Goal: Task Accomplishment & Management: Manage account settings

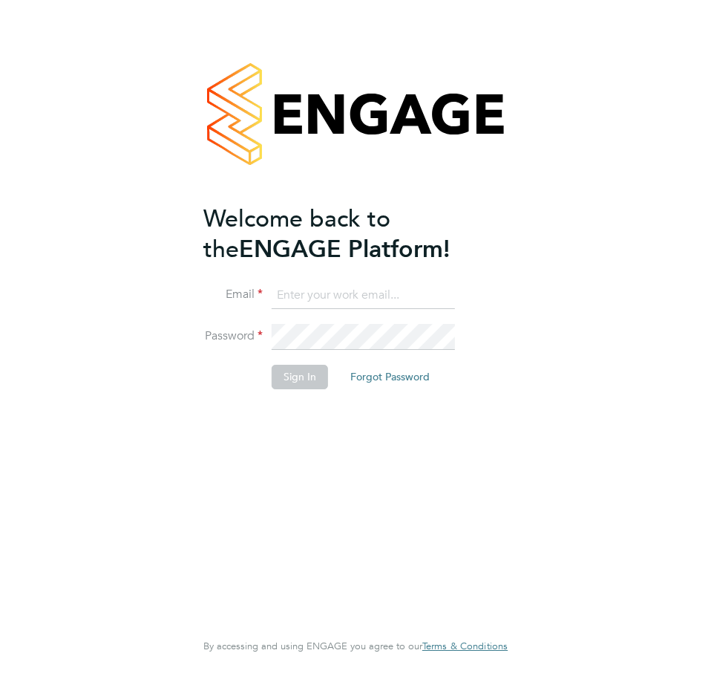
type input "[PERSON_NAME][EMAIL_ADDRESS][PERSON_NAME][DOMAIN_NAME][PERSON_NAME]"
click at [284, 371] on button "Sign In" at bounding box center [300, 377] width 56 height 24
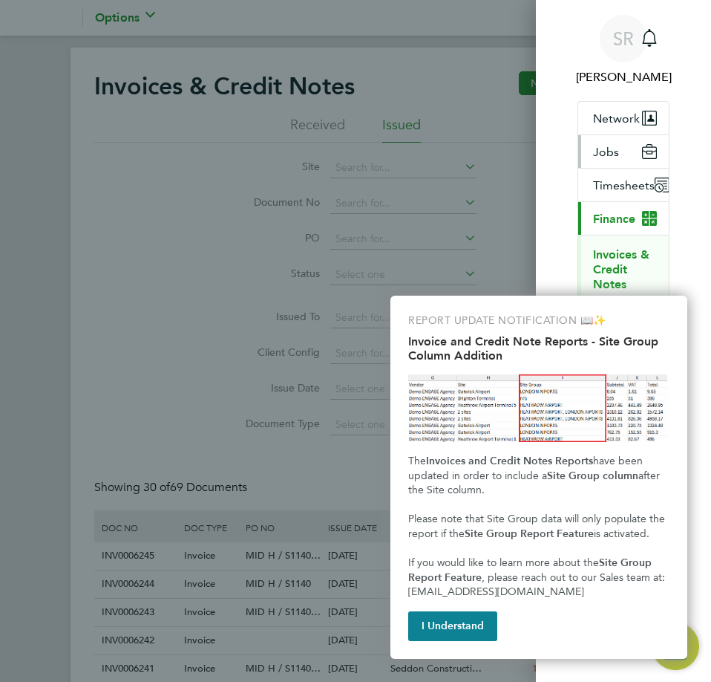
click at [627, 159] on button "Jobs" at bounding box center [623, 151] width 91 height 33
click at [434, 626] on button "I Understand" at bounding box center [452, 626] width 89 height 30
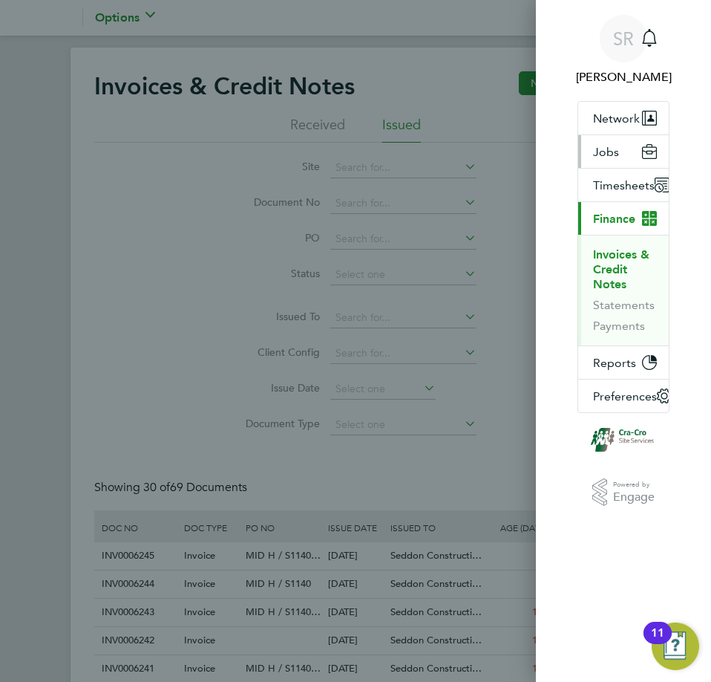
click at [625, 154] on button "Jobs" at bounding box center [623, 151] width 91 height 33
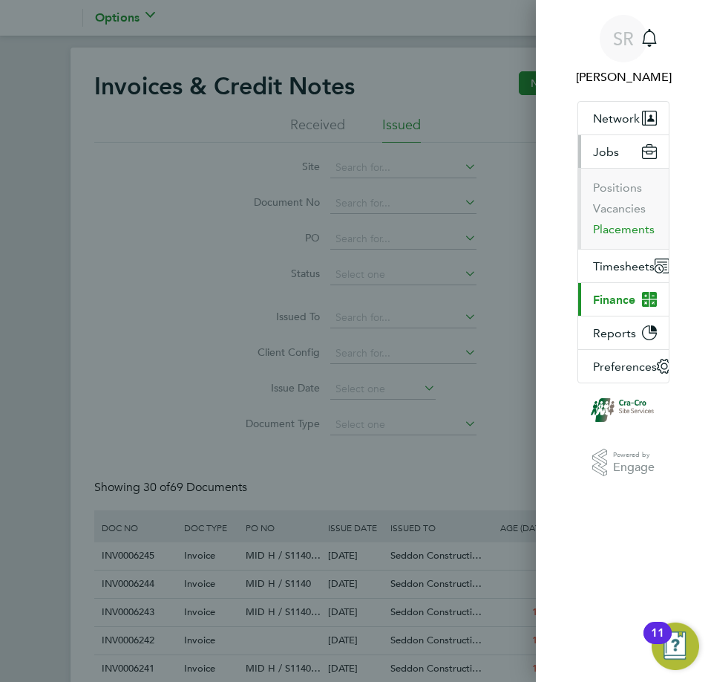
click at [613, 229] on button "Placements" at bounding box center [624, 229] width 62 height 15
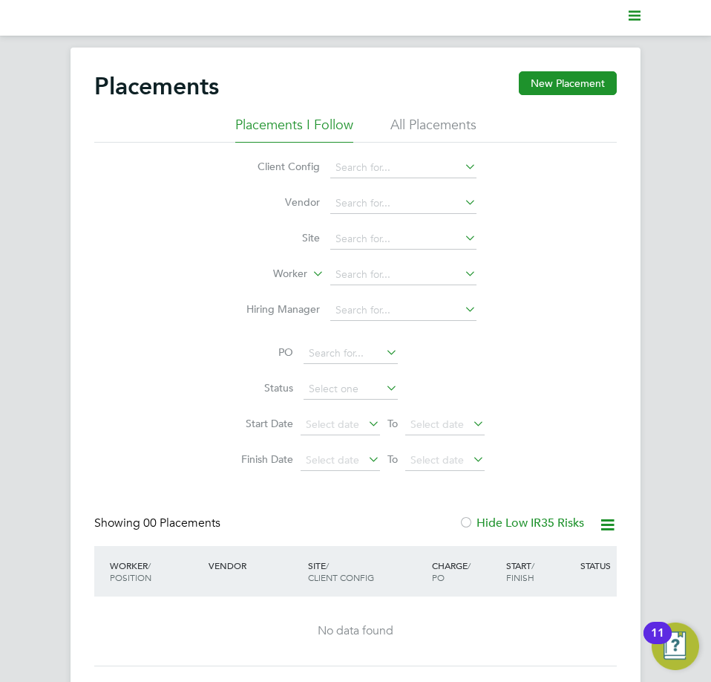
click at [638, 12] on polygon "Main navigation" at bounding box center [635, 11] width 12 height 2
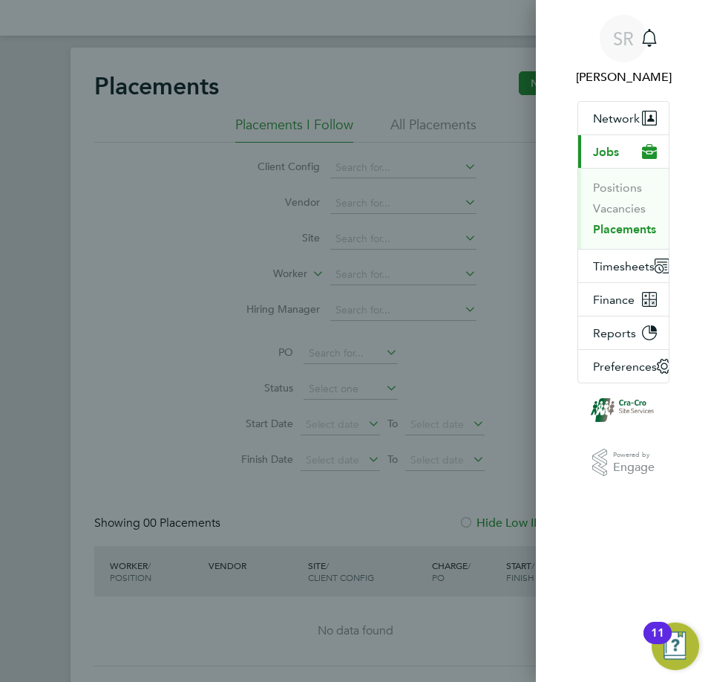
click at [425, 118] on div "SR Sam Robb Notifications Applications: Network Team Members Businesses Sites W…" at bounding box center [355, 341] width 711 height 682
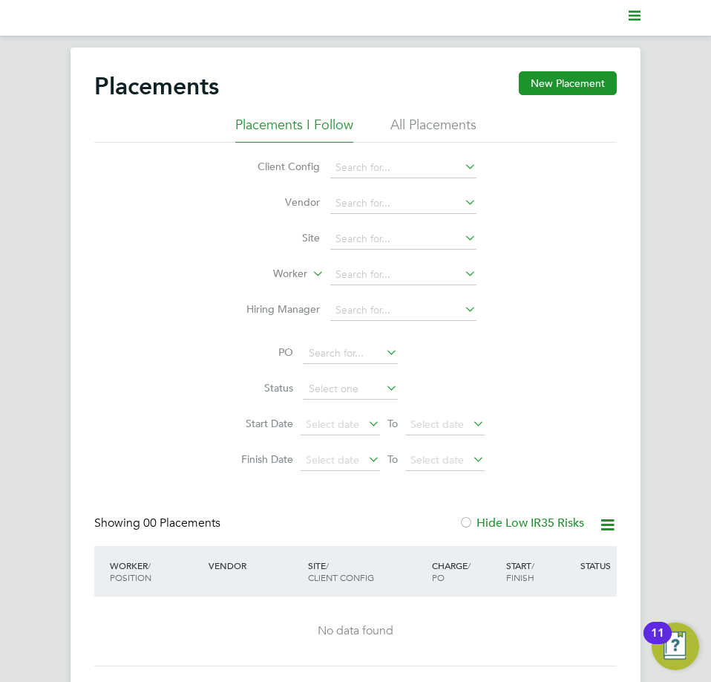
click at [426, 123] on li "All Placements" at bounding box center [434, 129] width 86 height 27
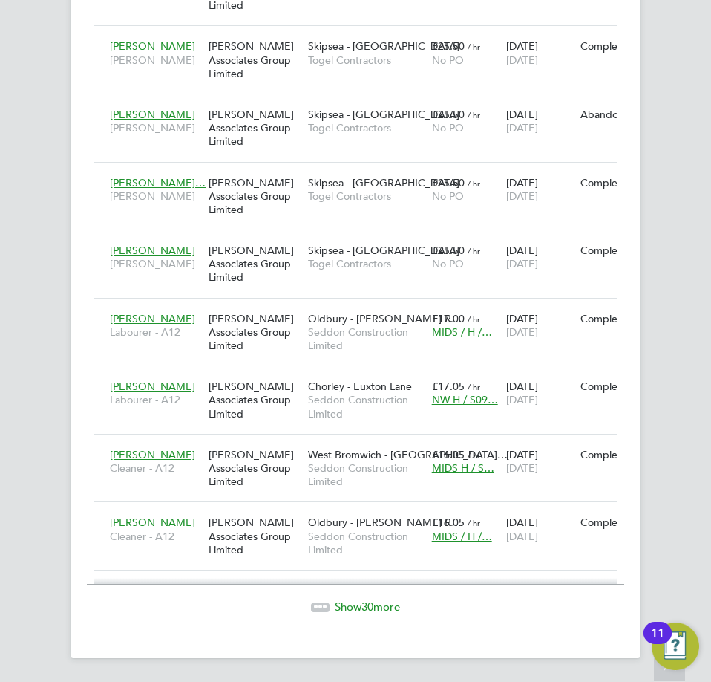
click at [350, 604] on span "Show 30 more" at bounding box center [367, 606] width 65 height 14
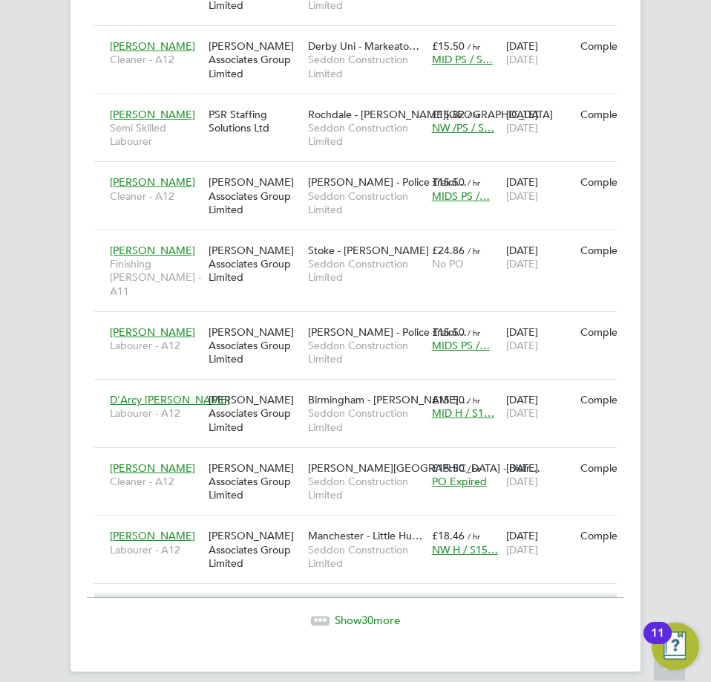
click at [361, 613] on span "Show 30 more" at bounding box center [367, 620] width 65 height 14
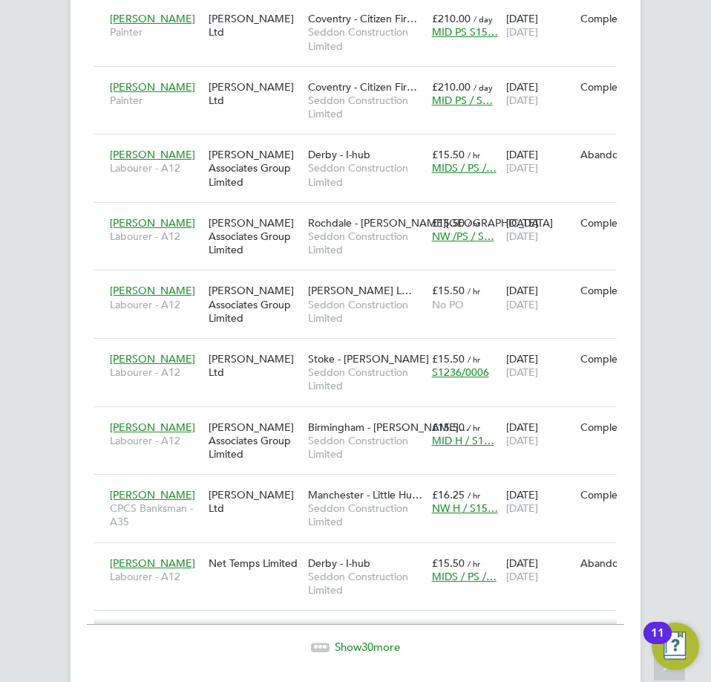
click at [370, 618] on div "Show 30 more" at bounding box center [356, 636] width 538 height 36
click at [370, 639] on span "30" at bounding box center [368, 646] width 12 height 14
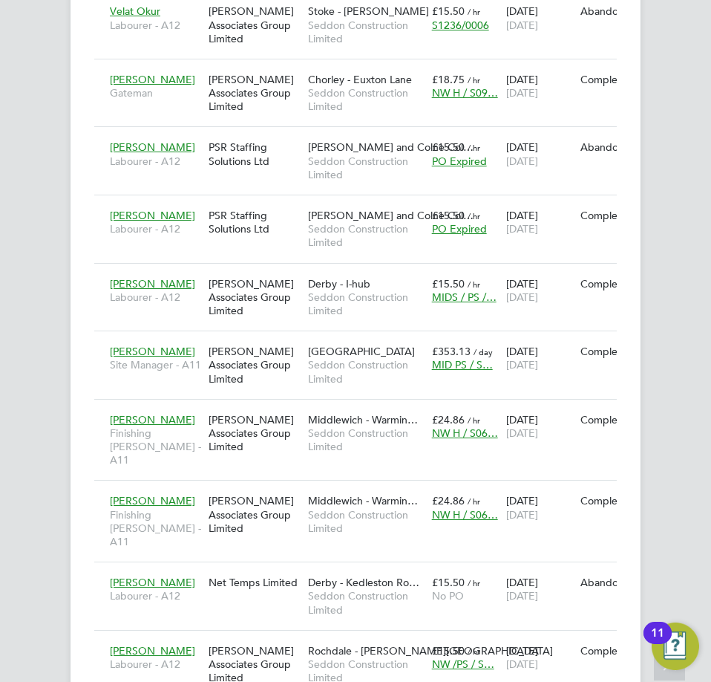
click at [660, 673] on icon at bounding box center [670, 667] width 26 height 34
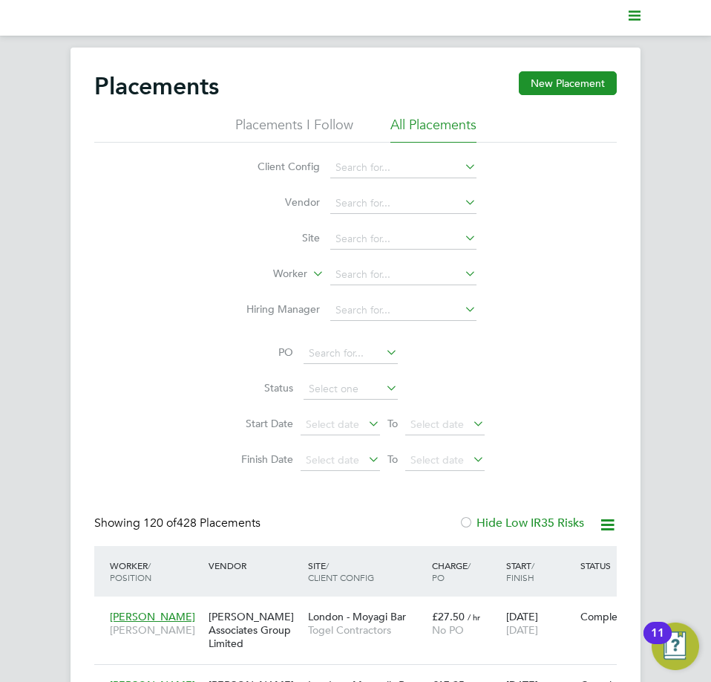
click at [519, 566] on div "Start / Finish" at bounding box center [540, 571] width 74 height 39
click at [595, 567] on div "Status" at bounding box center [614, 565] width 74 height 27
click at [637, 7] on ul "Current page:" at bounding box center [356, 18] width 570 height 36
click at [272, 118] on li "Placements I Follow" at bounding box center [294, 129] width 118 height 27
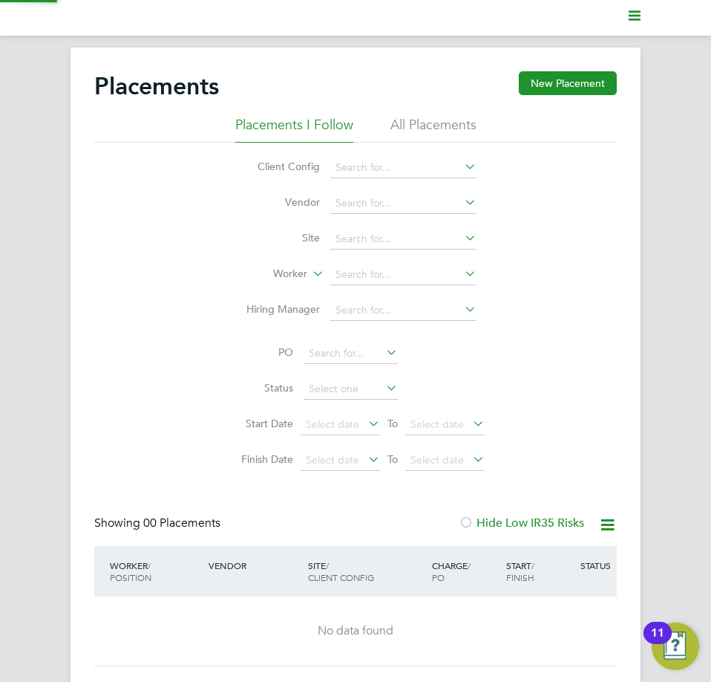
click at [411, 123] on li "All Placements" at bounding box center [434, 129] width 86 height 27
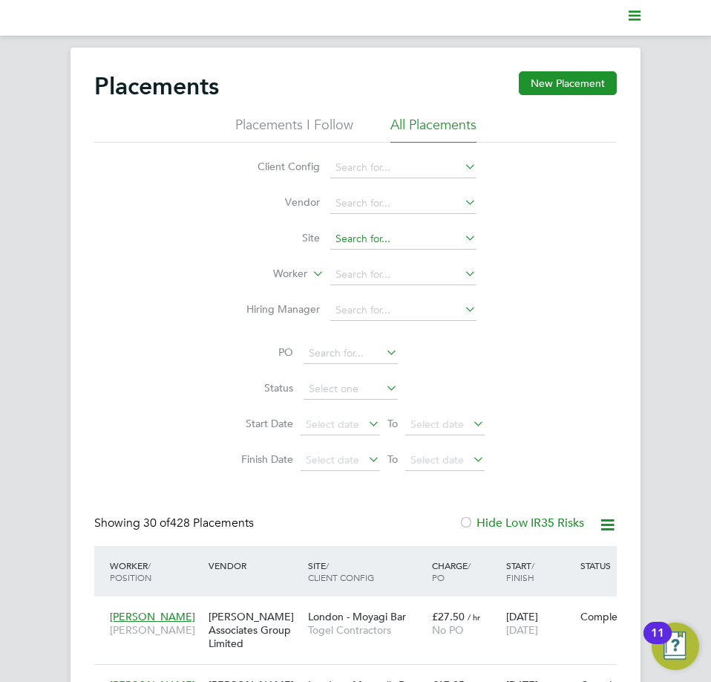
click at [402, 232] on input at bounding box center [403, 239] width 146 height 21
click at [417, 298] on li "Birmingham - Alfred Gunn" at bounding box center [490, 300] width 320 height 20
type input "Birmingham - Alfred Gunn"
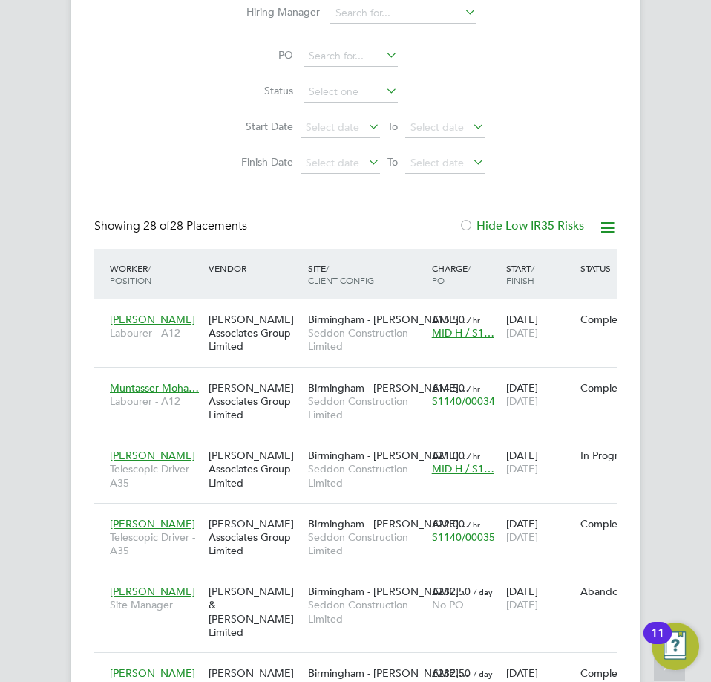
click at [465, 226] on div at bounding box center [466, 226] width 15 height 15
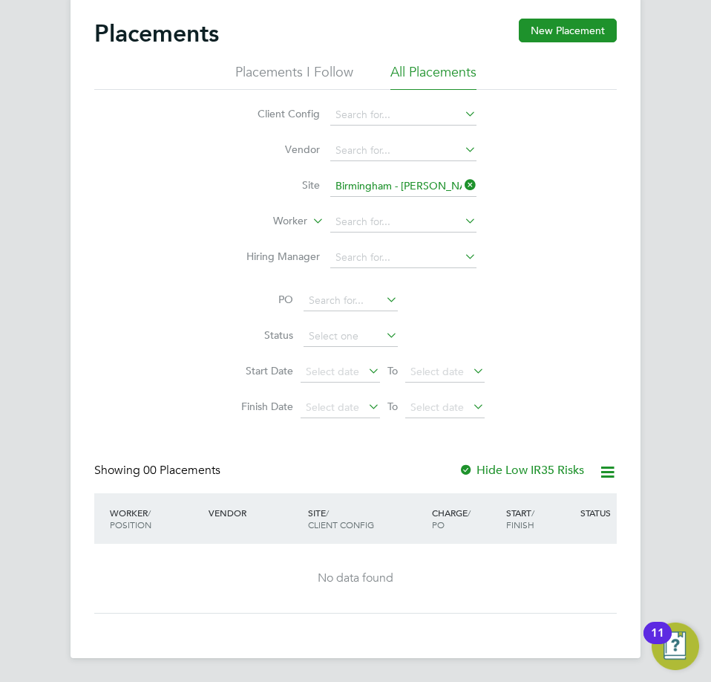
drag, startPoint x: 463, startPoint y: 468, endPoint x: 506, endPoint y: 416, distance: 68.1
click at [463, 468] on div at bounding box center [466, 470] width 15 height 15
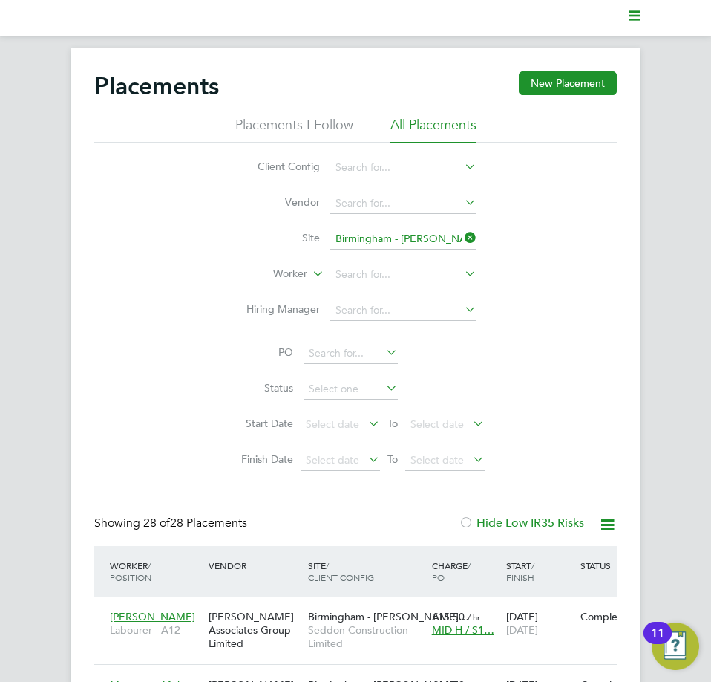
click at [633, 11] on polygon "Main navigation" at bounding box center [635, 11] width 12 height 2
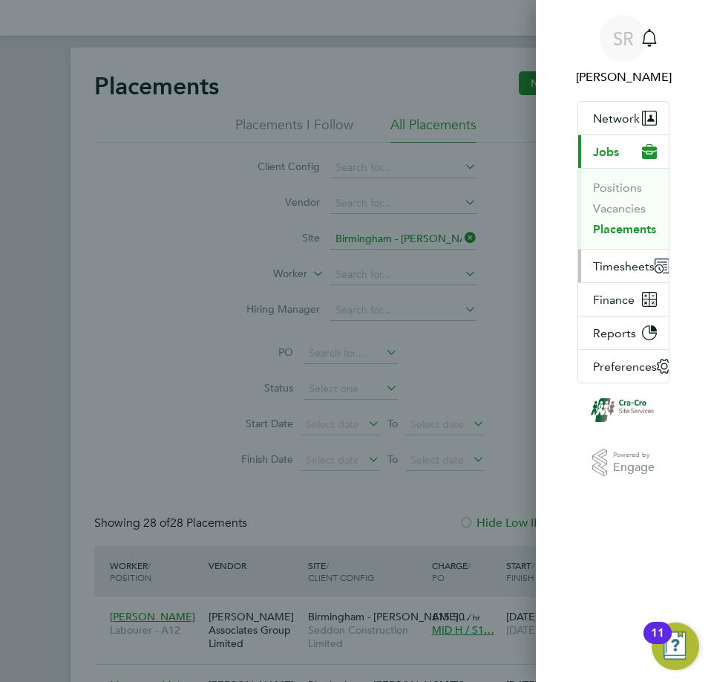
click at [614, 258] on button "Timesheets" at bounding box center [629, 265] width 103 height 33
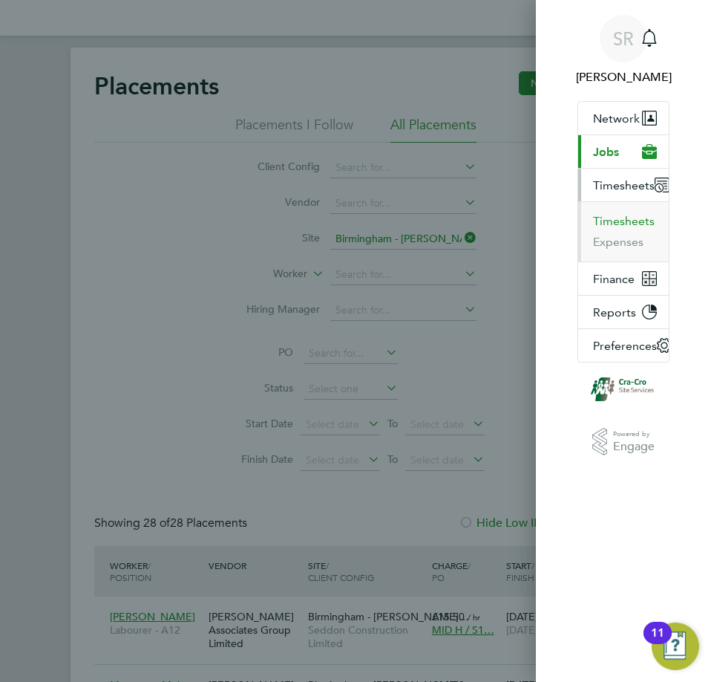
drag, startPoint x: 636, startPoint y: 228, endPoint x: 627, endPoint y: 226, distance: 8.5
click at [627, 226] on button "Timesheets" at bounding box center [624, 221] width 62 height 15
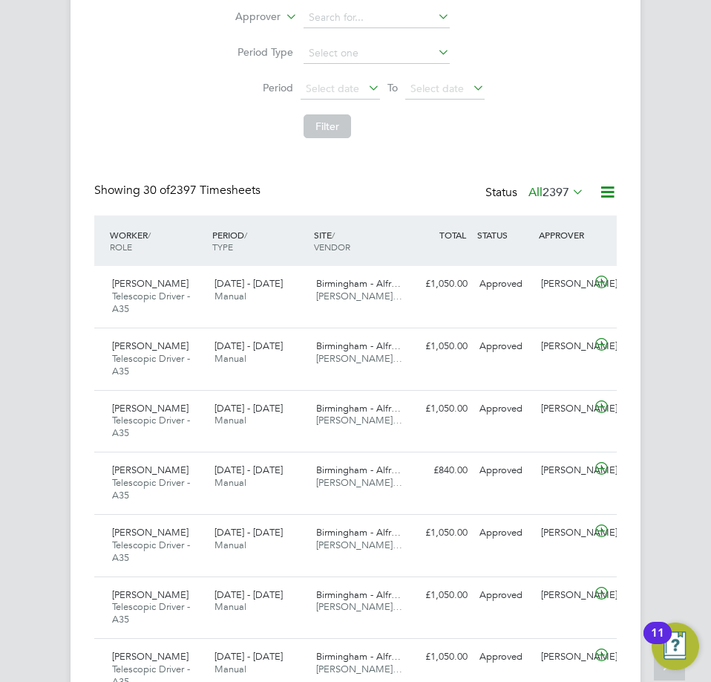
drag, startPoint x: 185, startPoint y: 286, endPoint x: 65, endPoint y: 277, distance: 119.9
click at [111, 283] on div "Daniel Corcoran Telescopic Driver - A35 15 - 21 Sep 2025" at bounding box center [157, 297] width 102 height 50
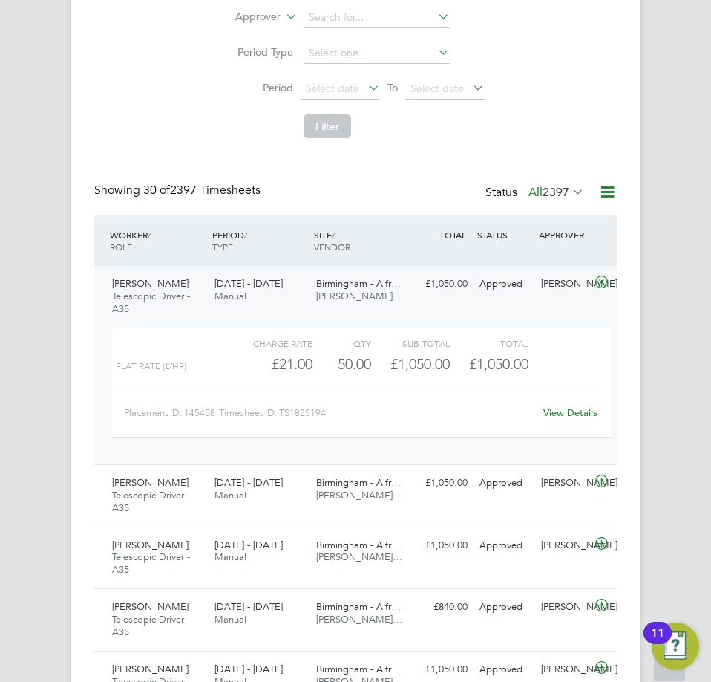
click at [555, 417] on link "View Details" at bounding box center [570, 412] width 54 height 13
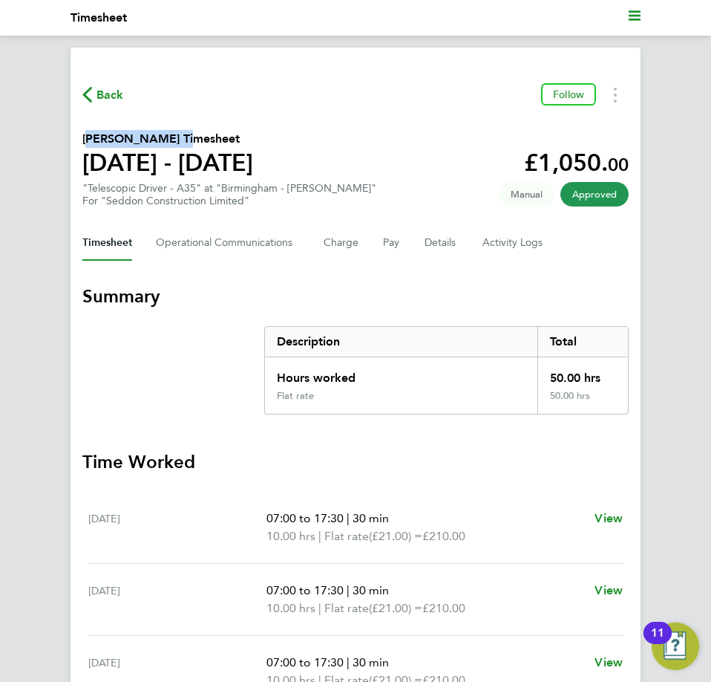
drag, startPoint x: 172, startPoint y: 137, endPoint x: 80, endPoint y: 137, distance: 91.3
click at [80, 137] on div "Back Follow [PERSON_NAME] Timesheet [DATE] - [DATE] £1,050. 00 "Telescopic Driv…" at bounding box center [356, 557] width 570 height 1019
copy h2 "[PERSON_NAME]"
click at [626, 15] on ul "Current page: Timesheet" at bounding box center [356, 18] width 570 height 36
click at [630, 15] on polygon "Main navigation" at bounding box center [635, 16] width 12 height 2
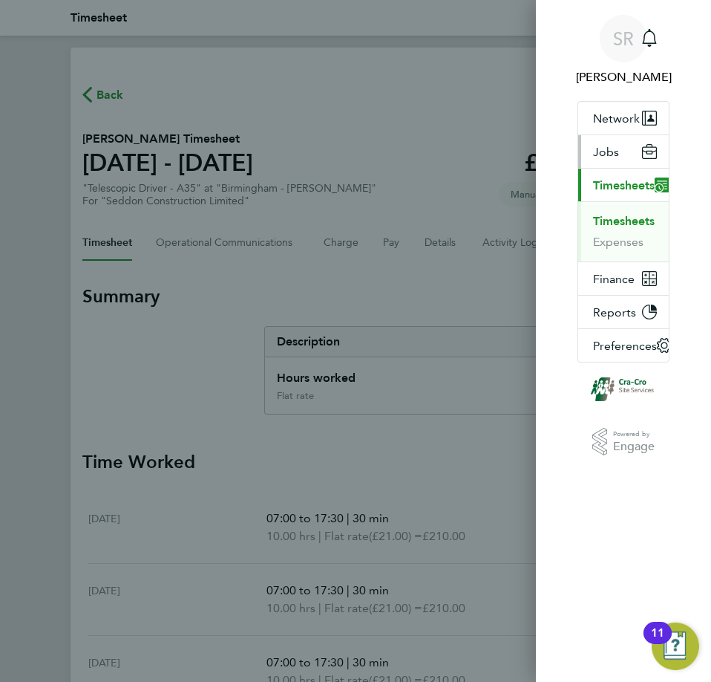
click at [625, 157] on button "Jobs" at bounding box center [623, 151] width 91 height 33
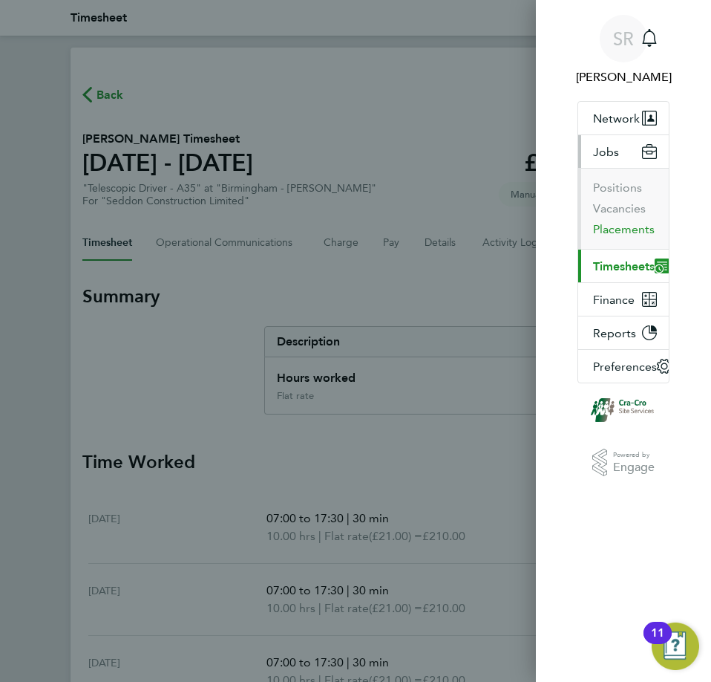
click at [607, 230] on button "Placements" at bounding box center [624, 229] width 62 height 15
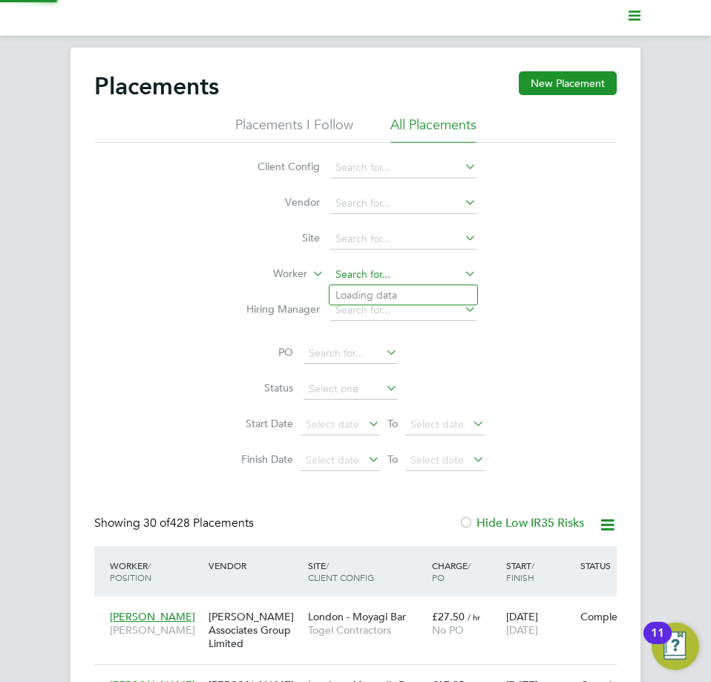
click at [352, 267] on input at bounding box center [403, 274] width 146 height 21
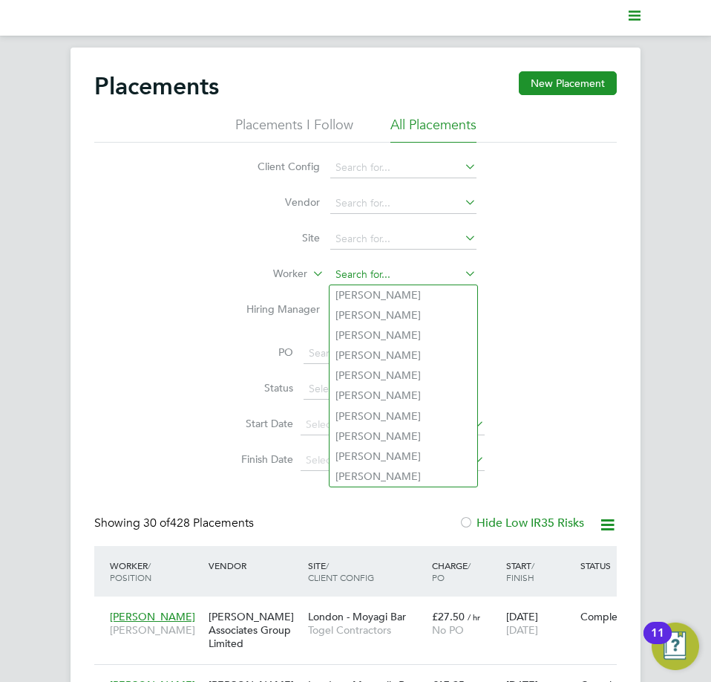
paste input "[PERSON_NAME]"
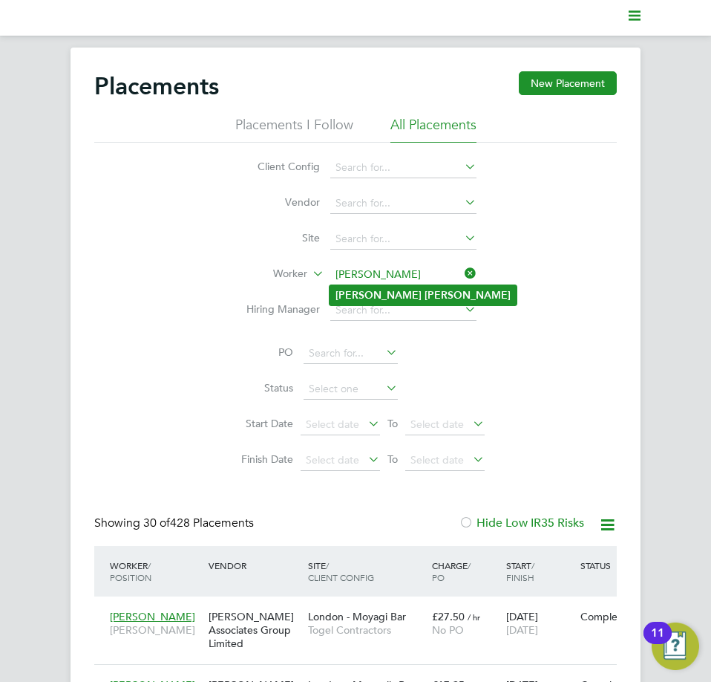
type input "[PERSON_NAME]"
click at [425, 296] on b "[PERSON_NAME]" at bounding box center [468, 295] width 86 height 13
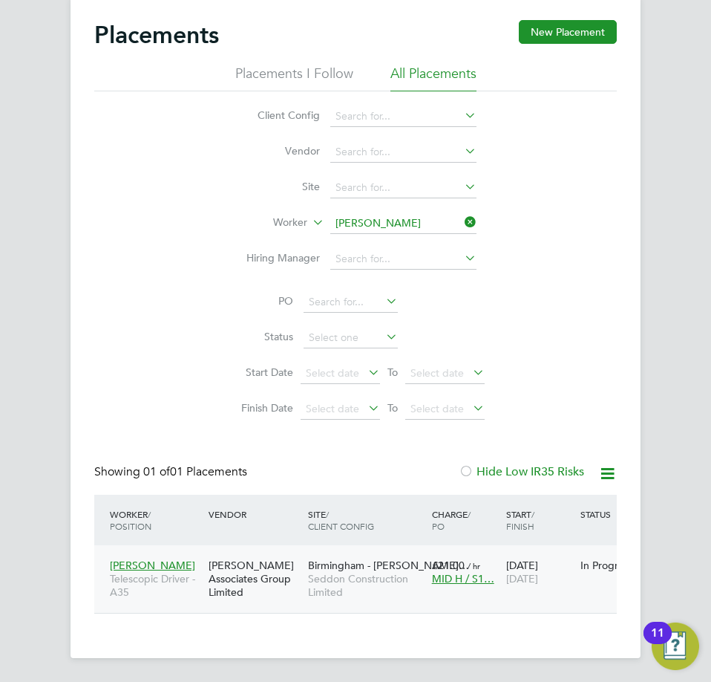
click at [151, 571] on div "[PERSON_NAME] Telescopic Driver - A35" at bounding box center [155, 579] width 99 height 56
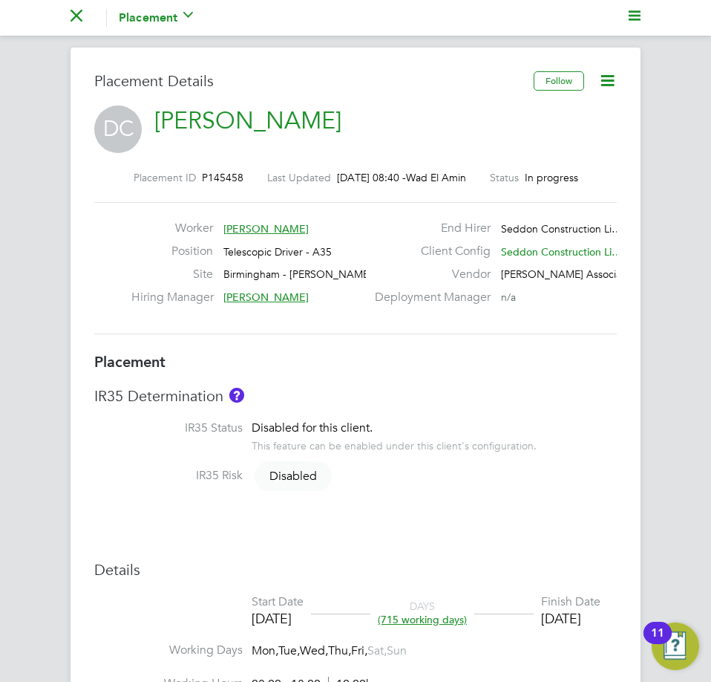
click at [610, 79] on icon at bounding box center [607, 80] width 19 height 19
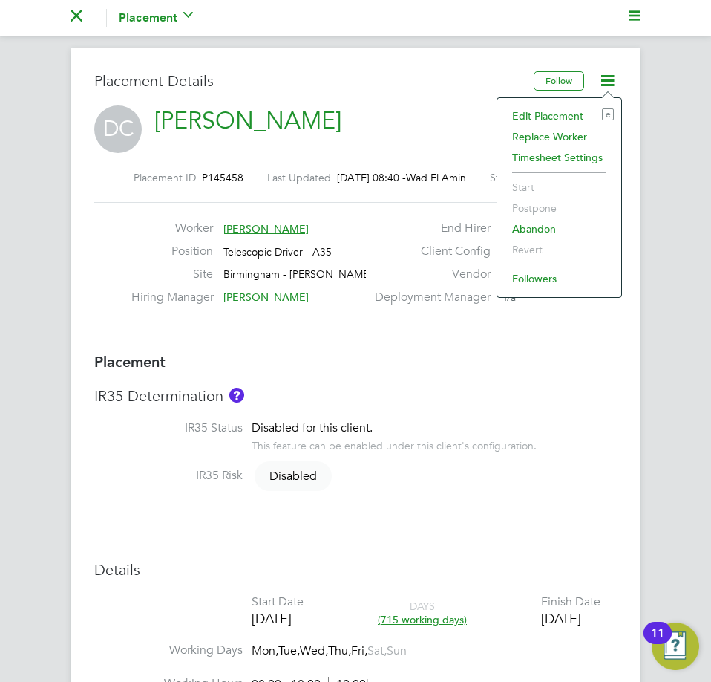
click at [566, 113] on li "Edit Placement e" at bounding box center [559, 115] width 109 height 21
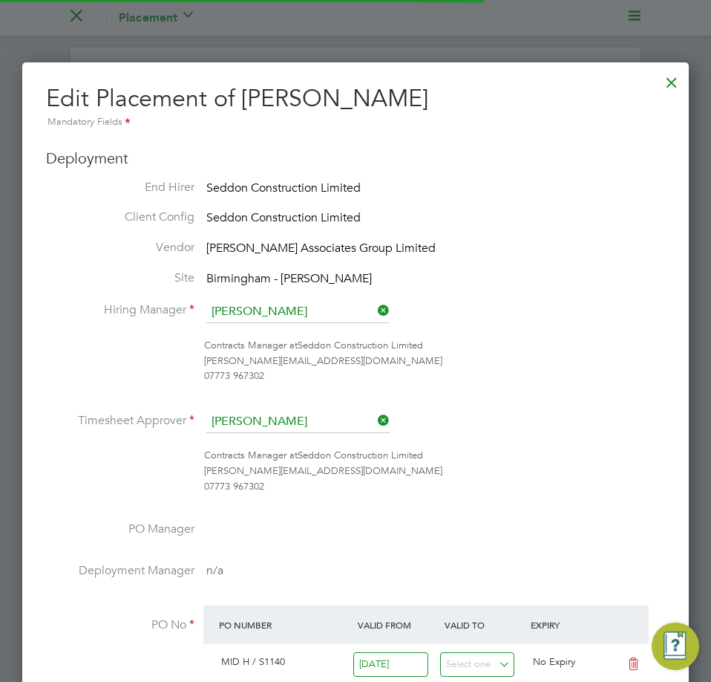
scroll to position [7, 7]
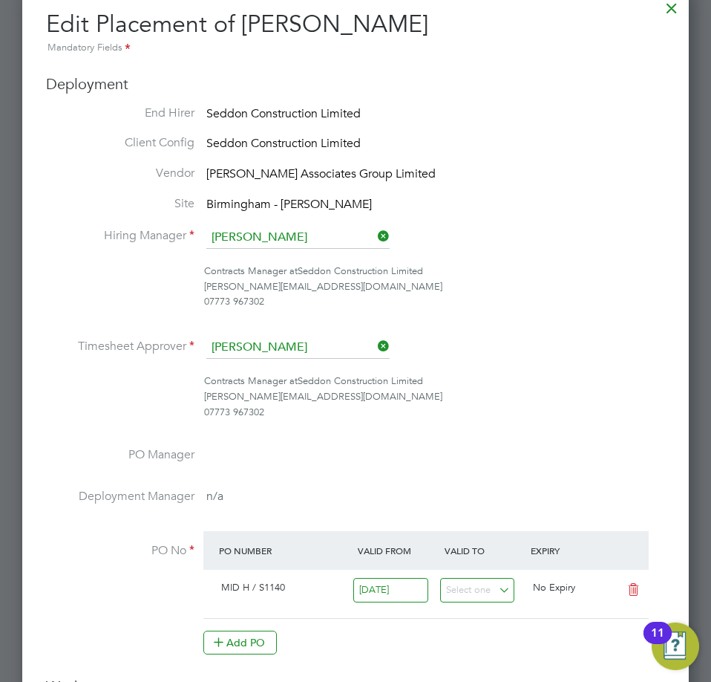
click at [375, 346] on icon at bounding box center [375, 346] width 0 height 21
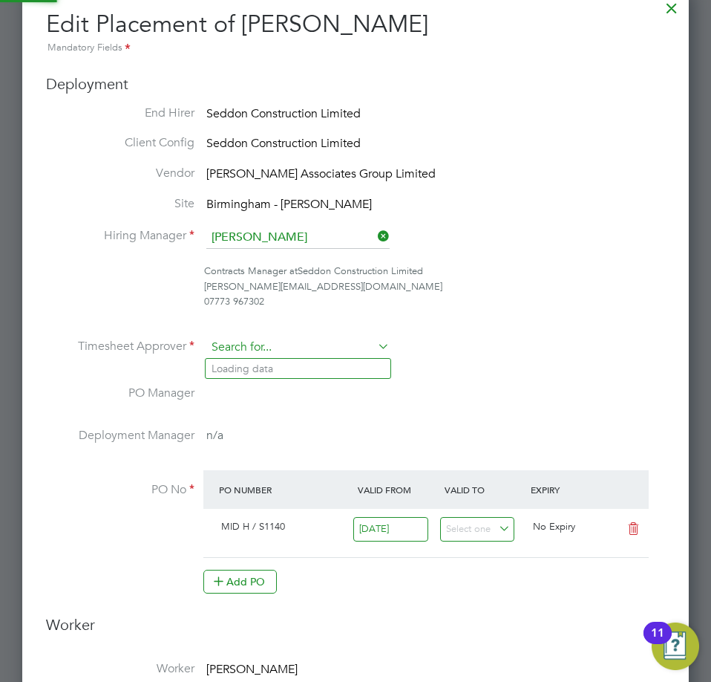
click at [281, 348] on input at bounding box center [297, 347] width 183 height 22
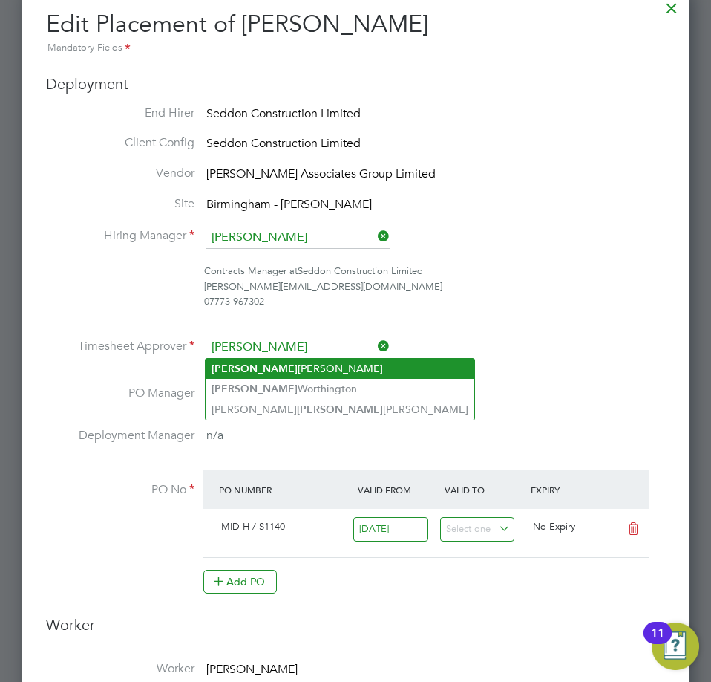
click at [244, 368] on li "Tom Martin" at bounding box center [340, 369] width 269 height 20
type input "[PERSON_NAME]"
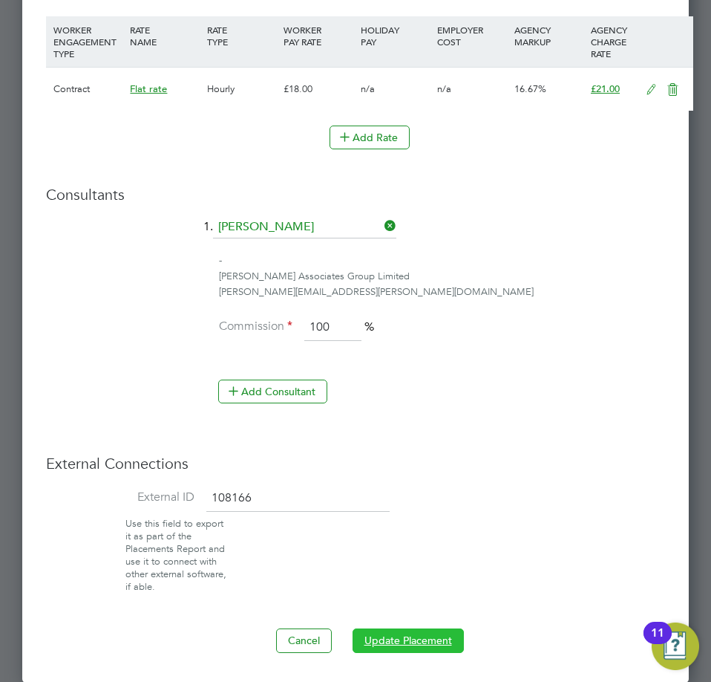
click at [373, 636] on button "Update Placement" at bounding box center [408, 640] width 111 height 24
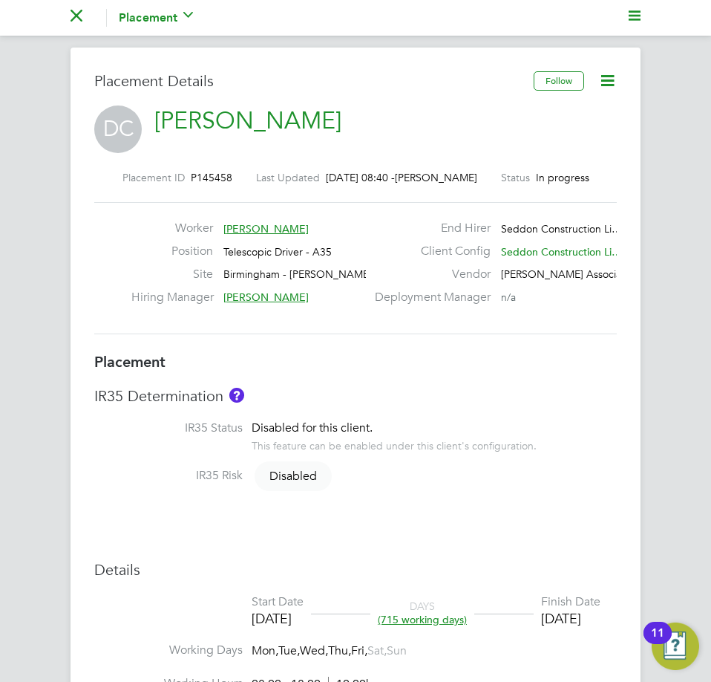
click at [634, 14] on icon "Main navigation" at bounding box center [635, 16] width 12 height 12
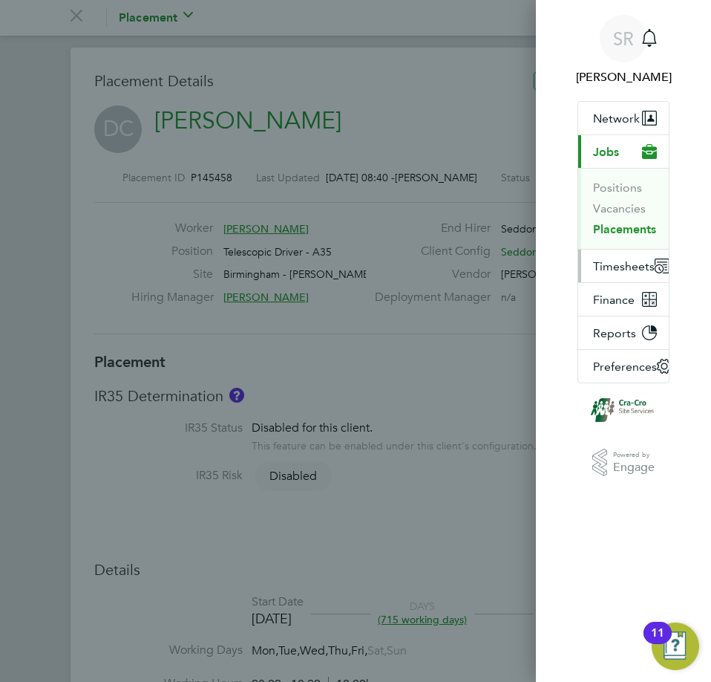
click at [606, 270] on span "Timesheets" at bounding box center [624, 266] width 62 height 14
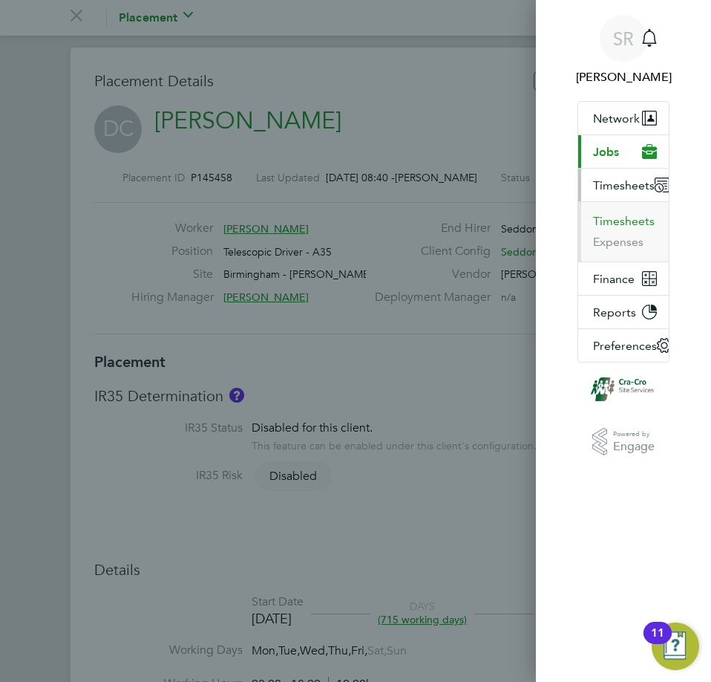
click at [613, 215] on button "Timesheets" at bounding box center [624, 221] width 62 height 15
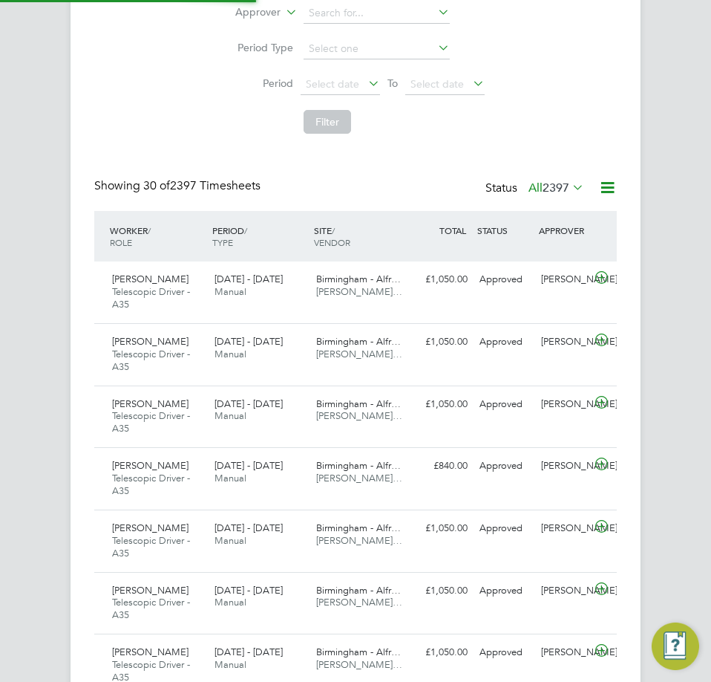
scroll to position [7, 7]
